Goal: Find specific page/section: Find specific page/section

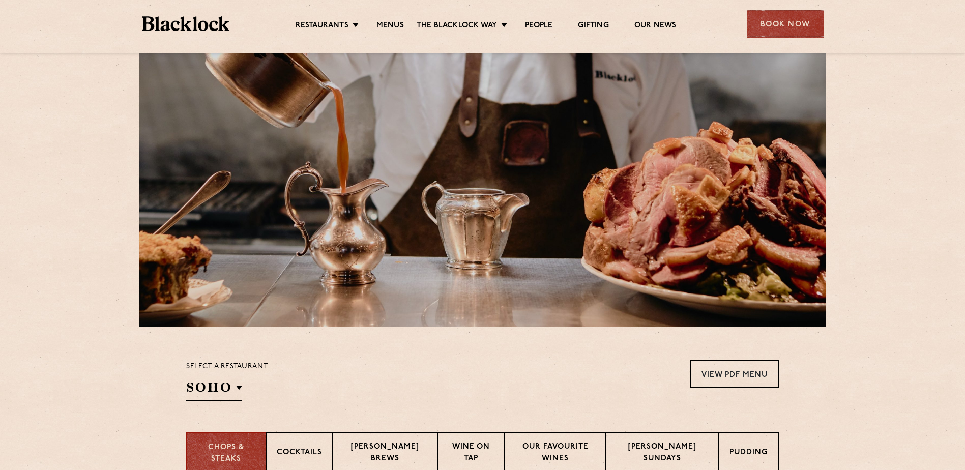
scroll to position [254, 0]
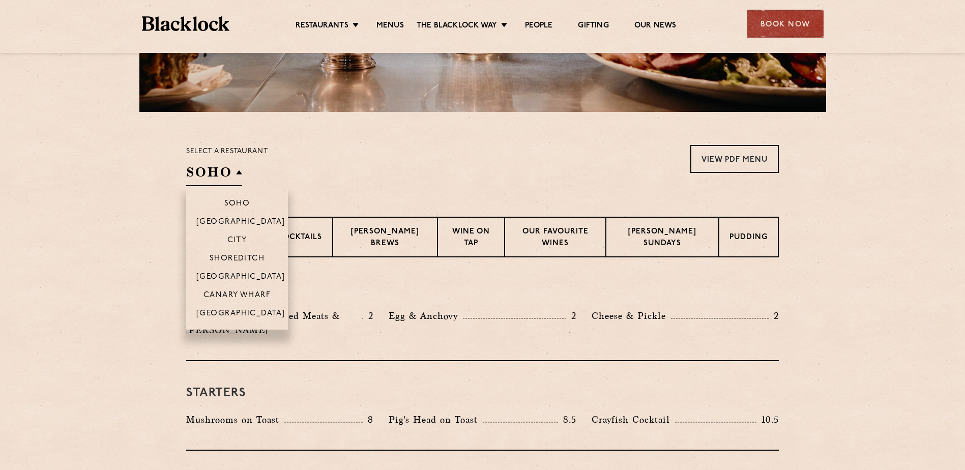
click at [228, 182] on h2 "SOHO" at bounding box center [214, 174] width 56 height 23
click at [243, 277] on p "[GEOGRAPHIC_DATA]" at bounding box center [240, 278] width 89 height 10
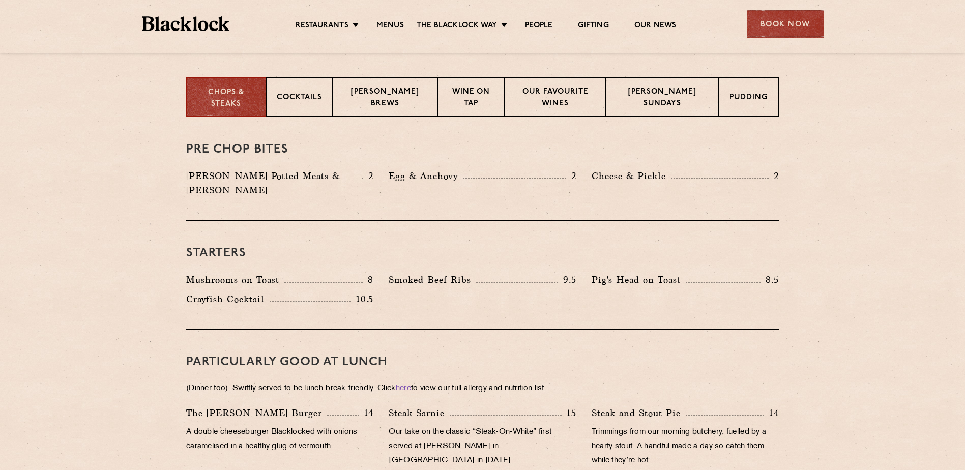
scroll to position [407, 0]
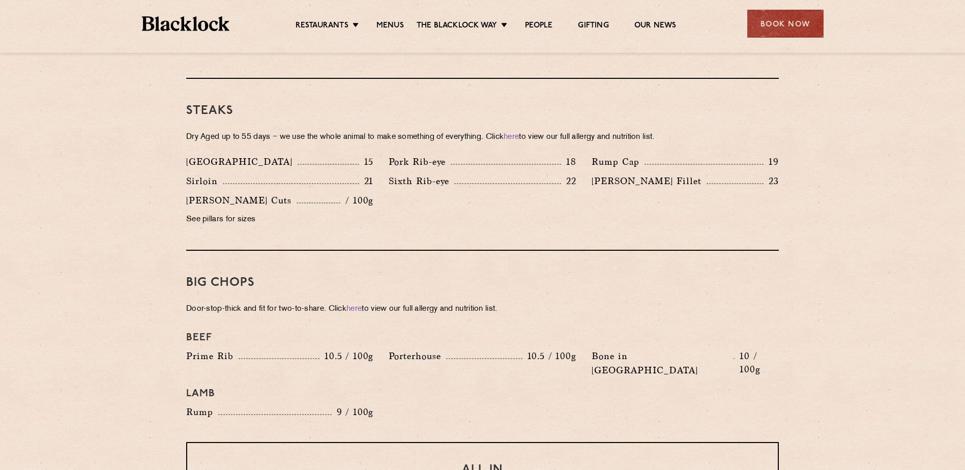
scroll to position [916, 0]
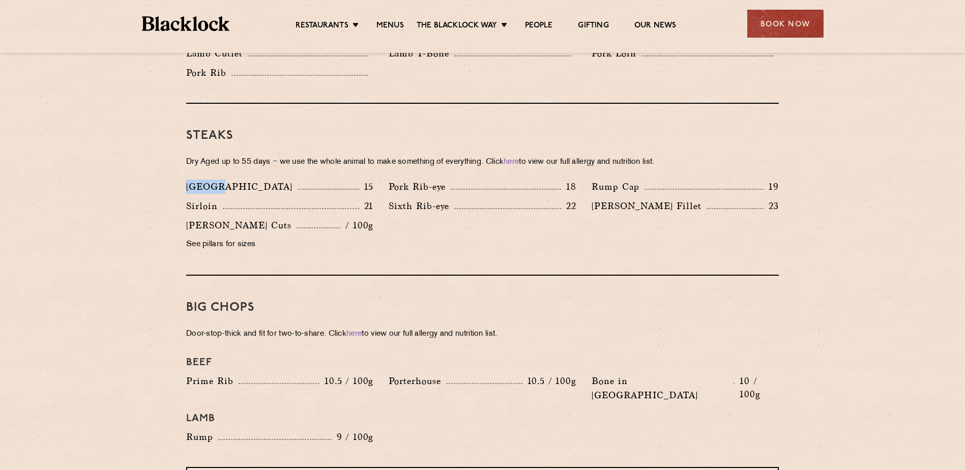
drag, startPoint x: 185, startPoint y: 172, endPoint x: 218, endPoint y: 174, distance: 33.1
click at [218, 180] on div "[GEOGRAPHIC_DATA] 15" at bounding box center [280, 189] width 203 height 19
copy p "[GEOGRAPHIC_DATA]"
click at [420, 225] on div "[GEOGRAPHIC_DATA] 15 Pork Rib-eye 18 Rump Cap 19 [GEOGRAPHIC_DATA] 21 22 23" at bounding box center [483, 218] width 608 height 77
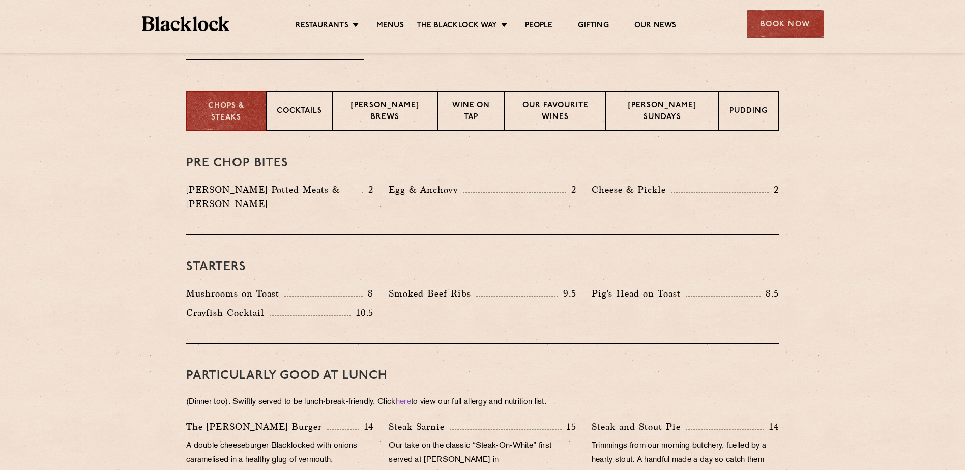
scroll to position [356, 0]
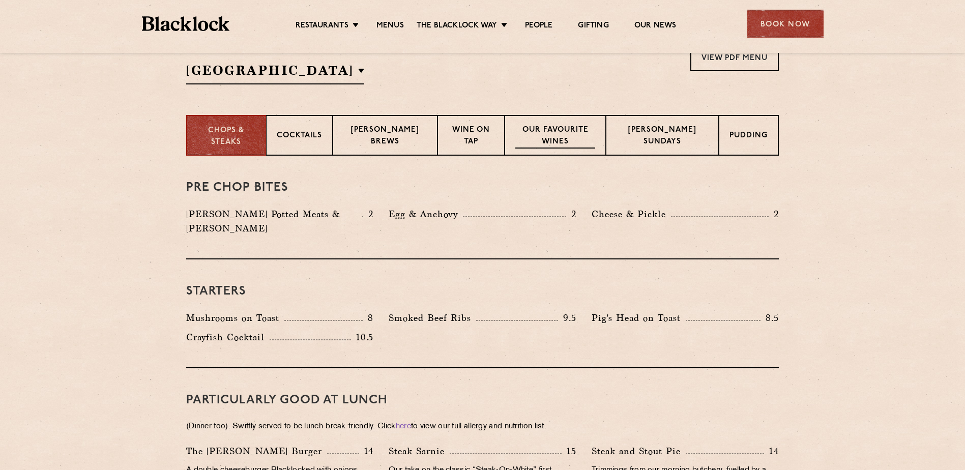
click at [578, 128] on p "Our favourite wines" at bounding box center [556, 137] width 80 height 24
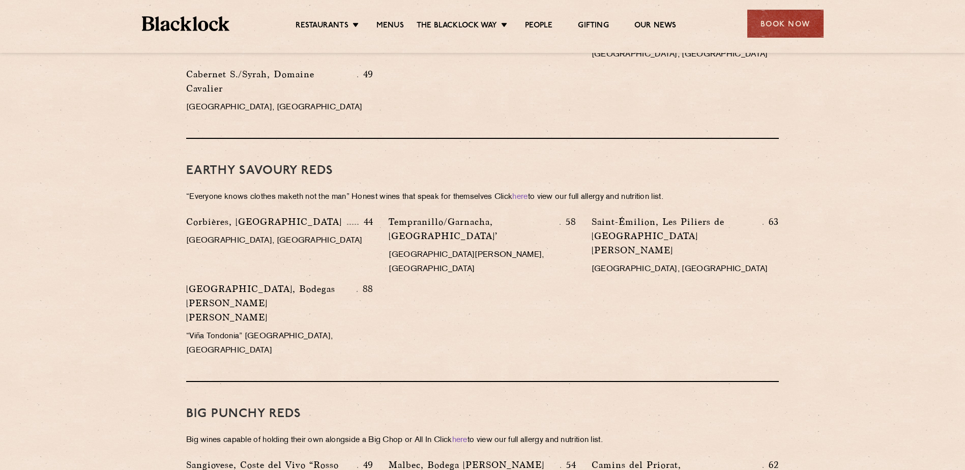
scroll to position [1221, 0]
click at [542, 21] on link "People" at bounding box center [538, 26] width 27 height 11
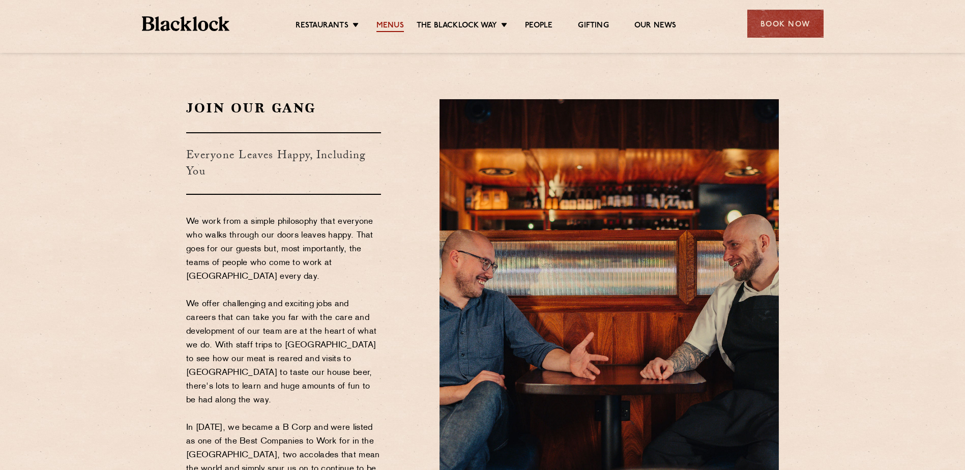
click at [379, 22] on link "Menus" at bounding box center [390, 26] width 27 height 11
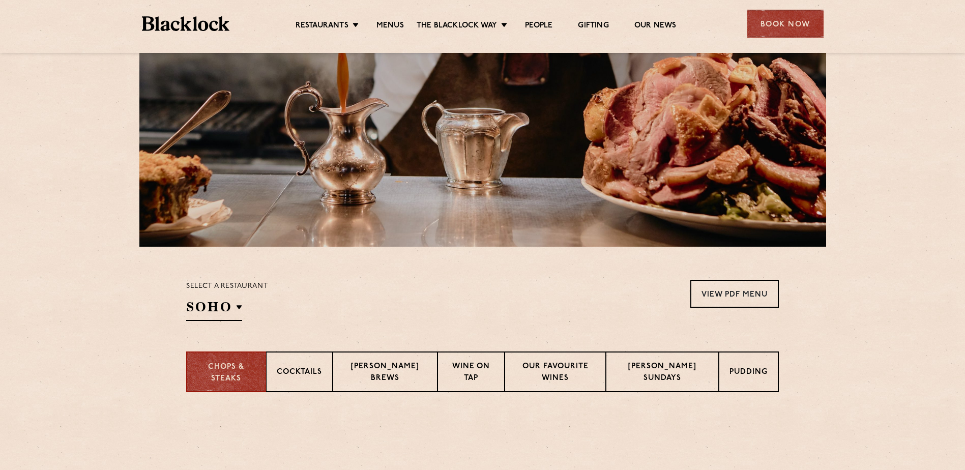
scroll to position [153, 0]
